Goal: Communication & Community: Answer question/provide support

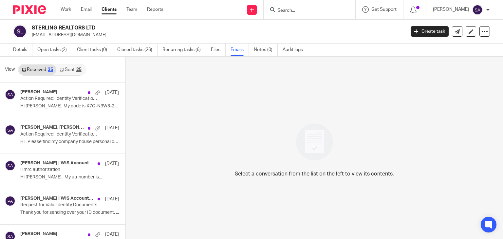
click at [60, 71] on icon at bounding box center [62, 70] width 4 height 4
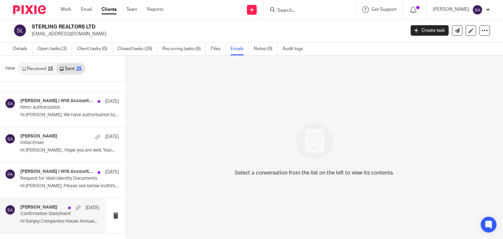
scroll to position [66, 0]
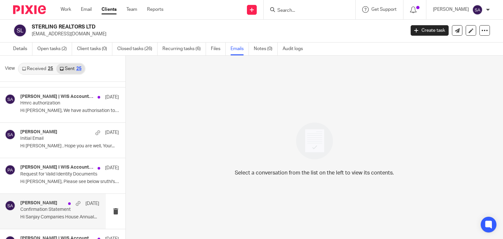
click at [52, 210] on p "Confirmation Statement" at bounding box center [51, 210] width 63 height 6
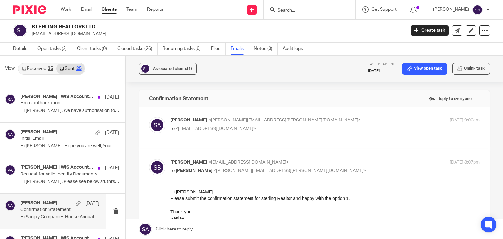
scroll to position [0, 0]
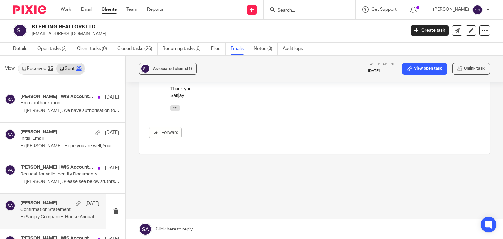
click at [176, 231] on link at bounding box center [314, 230] width 377 height 20
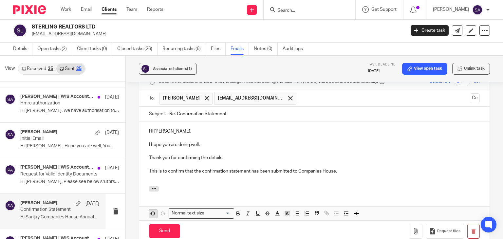
scroll to position [204, 0]
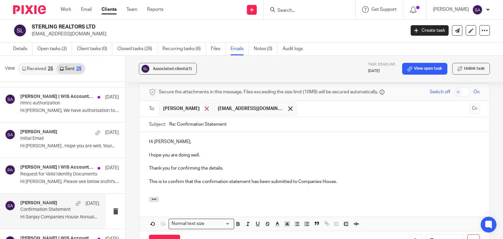
click at [205, 107] on span at bounding box center [207, 108] width 4 height 4
click at [470, 108] on button "Cc" at bounding box center [475, 109] width 10 height 10
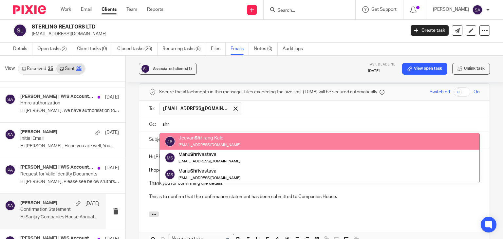
type input "shr"
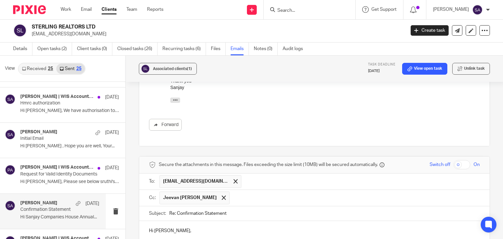
scroll to position [164, 0]
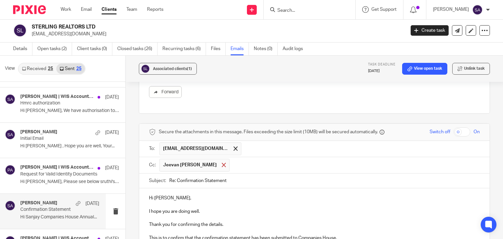
click at [220, 167] on div at bounding box center [224, 165] width 8 height 10
click at [200, 164] on input "text" at bounding box center [319, 165] width 316 height 8
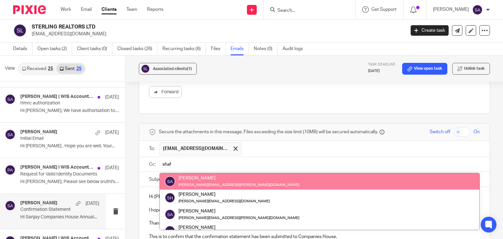
type input "shaf"
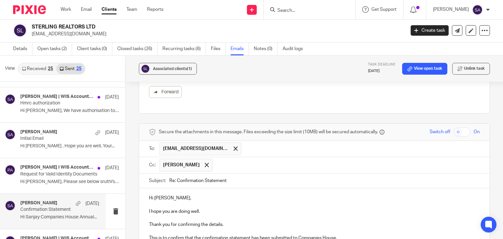
click at [243, 166] on input "text" at bounding box center [346, 165] width 261 height 13
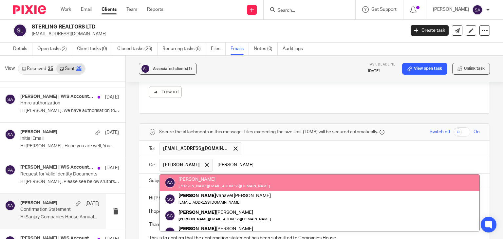
type input "[PERSON_NAME]"
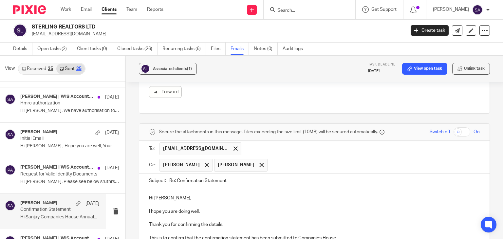
scroll to position [197, 0]
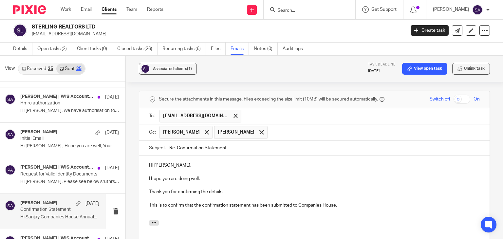
click at [240, 148] on input "Re: Confirmation Statement" at bounding box center [324, 148] width 311 height 15
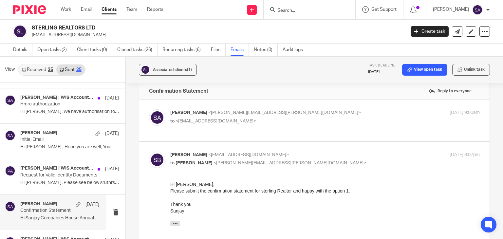
scroll to position [0, 0]
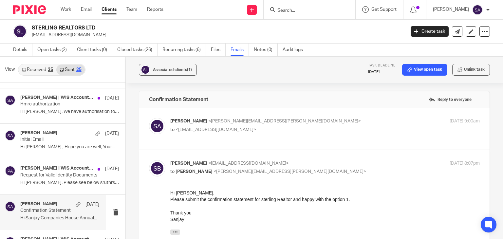
type input "Re: Confirmation Statement -"
click at [267, 113] on label at bounding box center [314, 129] width 351 height 42
click at [149, 118] on input "checkbox" at bounding box center [149, 118] width 0 height 0
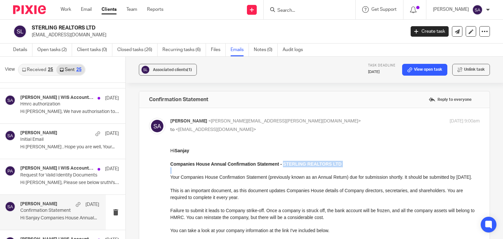
drag, startPoint x: 336, startPoint y: 168, endPoint x: 282, endPoint y: 162, distance: 53.7
copy strong "STERLING REALTORS LTD"
click at [152, 126] on img at bounding box center [157, 126] width 16 height 16
checkbox input "false"
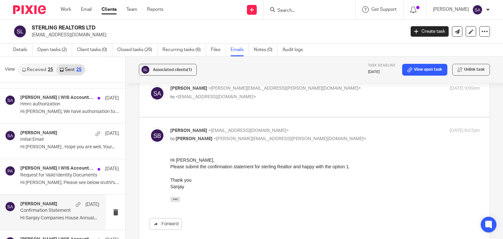
scroll to position [131, 0]
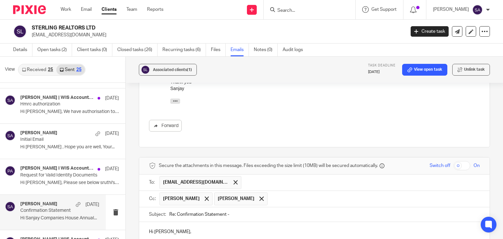
click at [246, 217] on input "Re: Confirmation Statement -" at bounding box center [324, 214] width 311 height 15
paste input "STERLING REALTORS LTD"
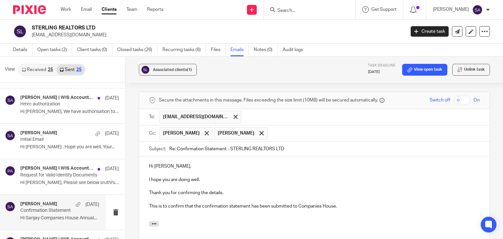
scroll to position [262, 0]
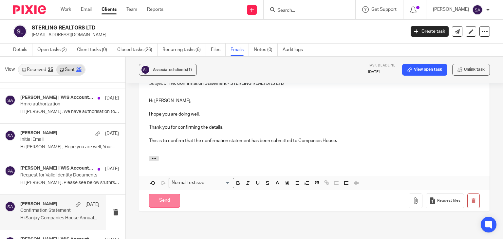
type input "Re: Confirmation Statement - STERLING REALTORS LTD"
click at [155, 200] on input "Send" at bounding box center [164, 201] width 31 height 14
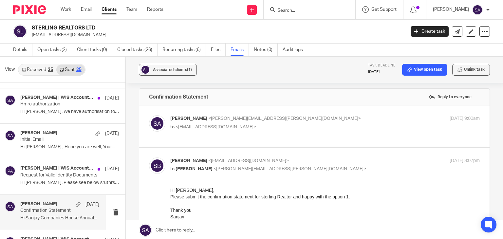
scroll to position [0, 0]
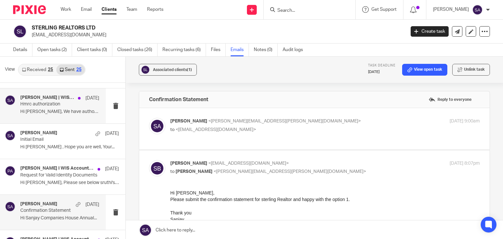
click at [42, 107] on div "[PERSON_NAME] | WIS Accountancy [DATE] Hmrc authorization Hi Sruthi, We have au…" at bounding box center [59, 106] width 79 height 22
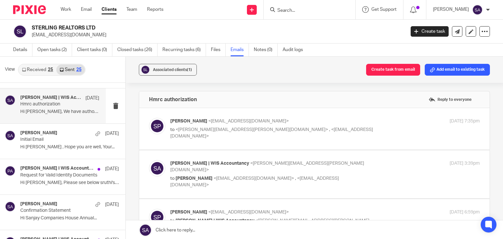
click at [153, 135] on div "[PERSON_NAME] <[EMAIL_ADDRESS][DOMAIN_NAME]> to <[PERSON_NAME][EMAIL_ADDRESS][P…" at bounding box center [314, 129] width 331 height 22
click at [152, 132] on img at bounding box center [157, 126] width 16 height 16
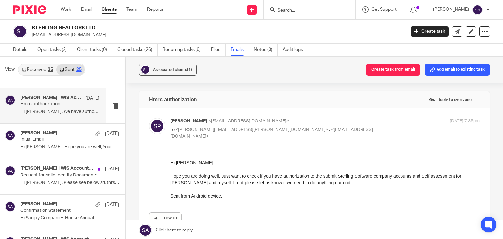
click at [151, 130] on img at bounding box center [157, 126] width 16 height 16
checkbox input "false"
